Goal: Task Accomplishment & Management: Manage account settings

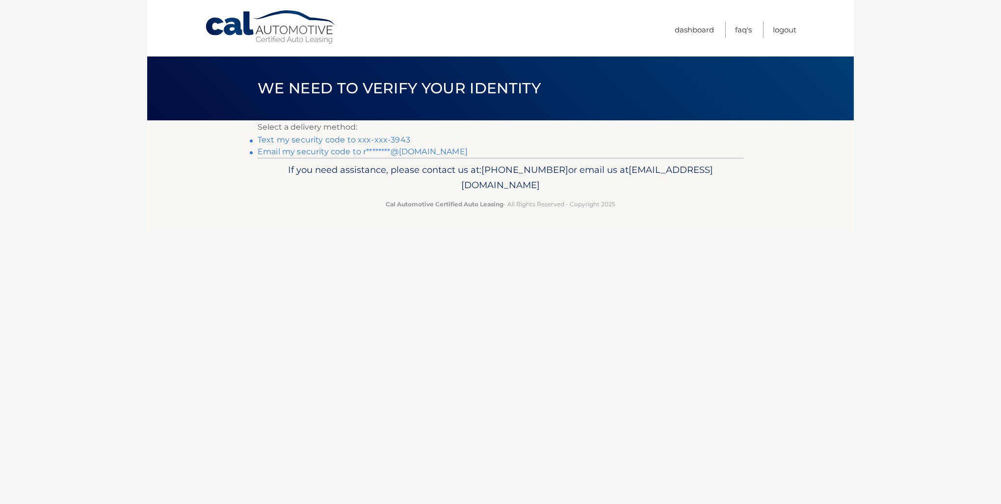
click at [360, 150] on link "Email my security code to r********@gmail.com" at bounding box center [363, 151] width 210 height 9
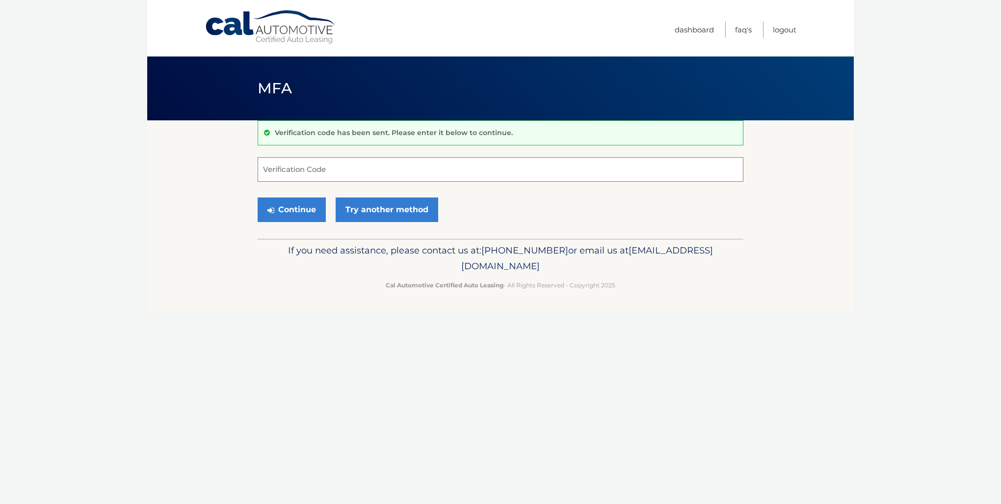
click at [336, 175] on input "Verification Code" at bounding box center [501, 169] width 486 height 25
paste input "417533"
click at [285, 213] on button "Continue" at bounding box center [292, 209] width 68 height 25
type input "417533"
click at [296, 212] on button "Continue" at bounding box center [292, 209] width 68 height 25
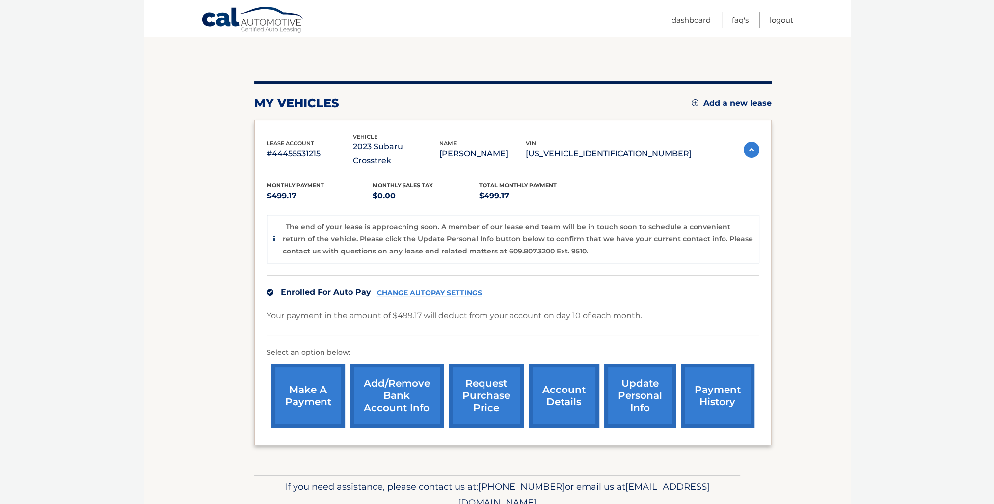
scroll to position [98, 0]
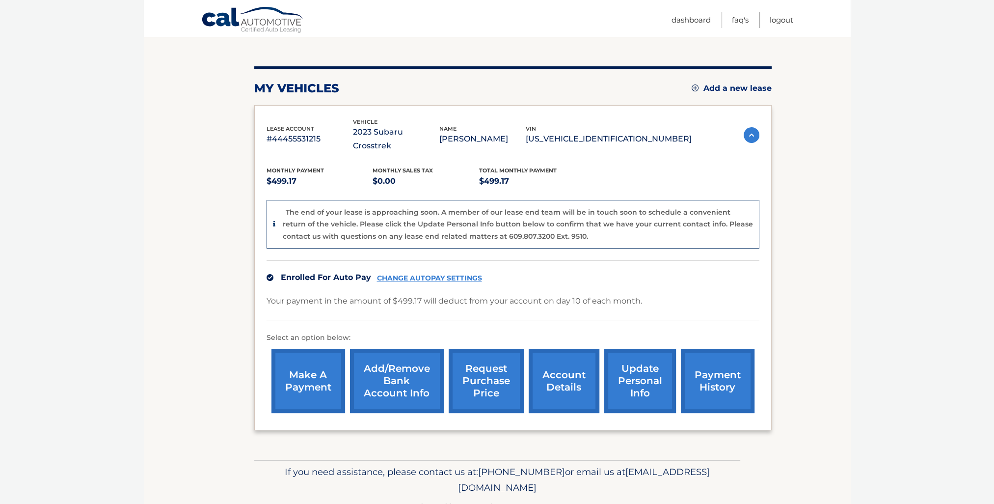
click at [404, 365] on link "Add/Remove bank account info" at bounding box center [397, 381] width 94 height 64
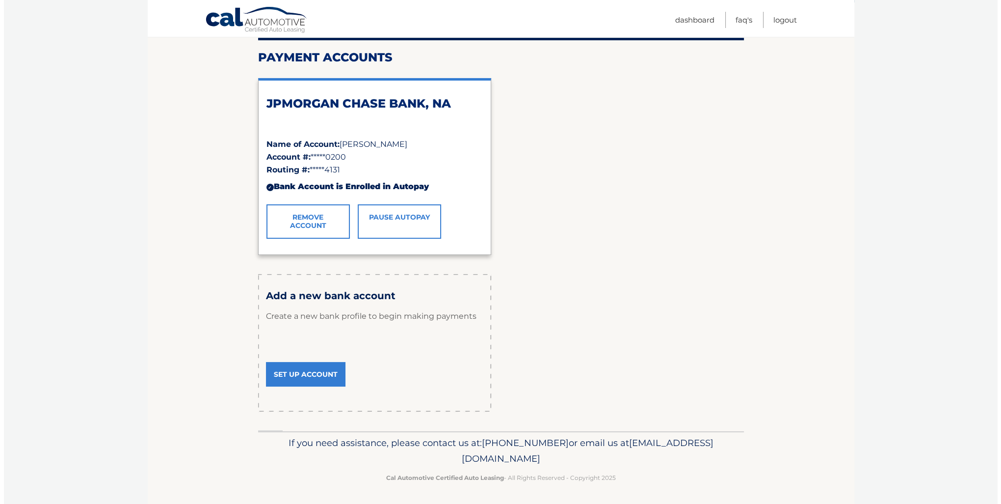
scroll to position [119, 0]
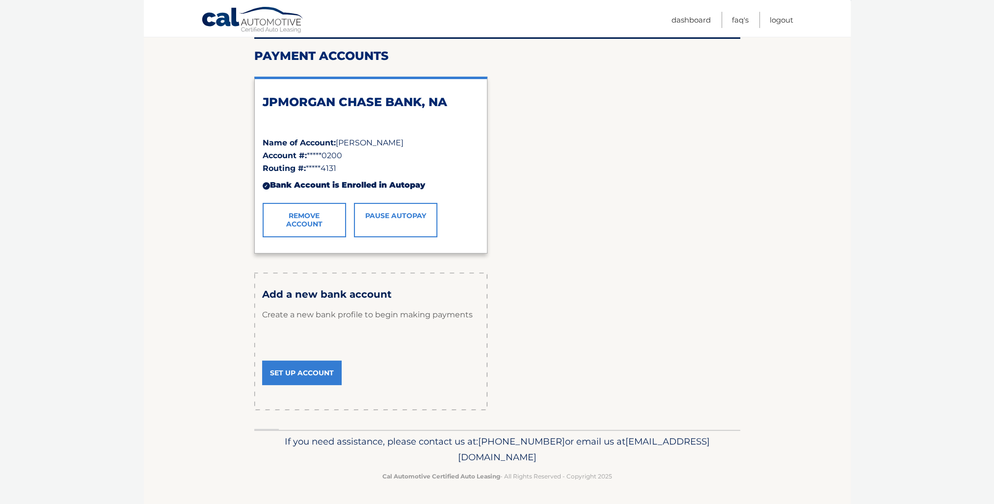
click at [312, 221] on link "Remove Account" at bounding box center [304, 220] width 83 height 34
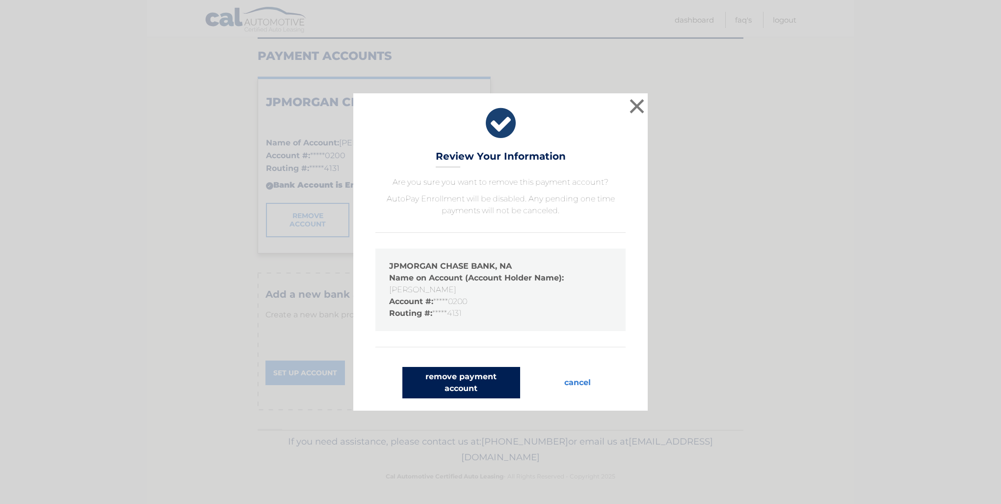
click at [458, 383] on button "remove payment account" at bounding box center [462, 382] width 118 height 31
